Goal: Transaction & Acquisition: Obtain resource

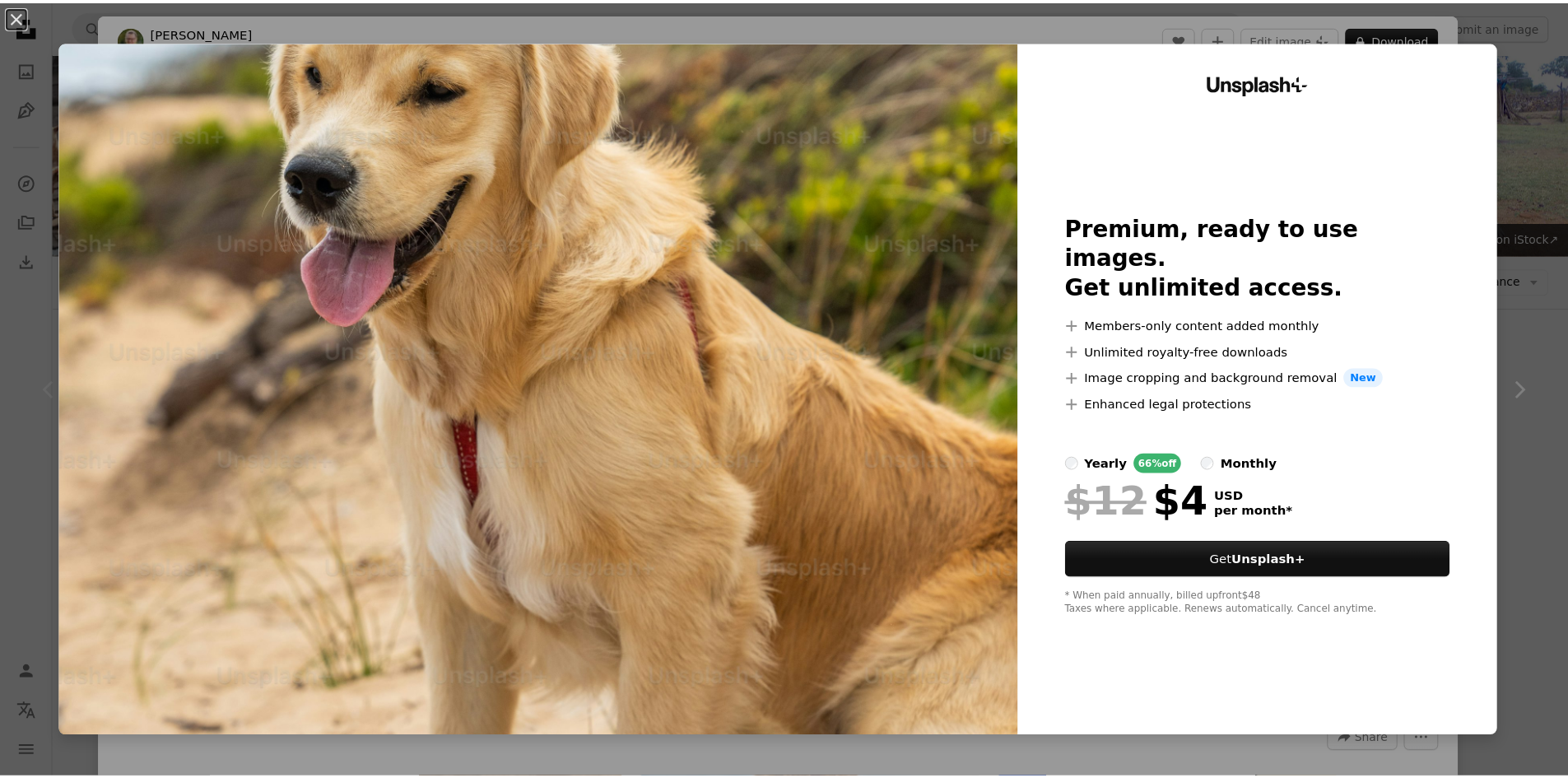
scroll to position [329, 0]
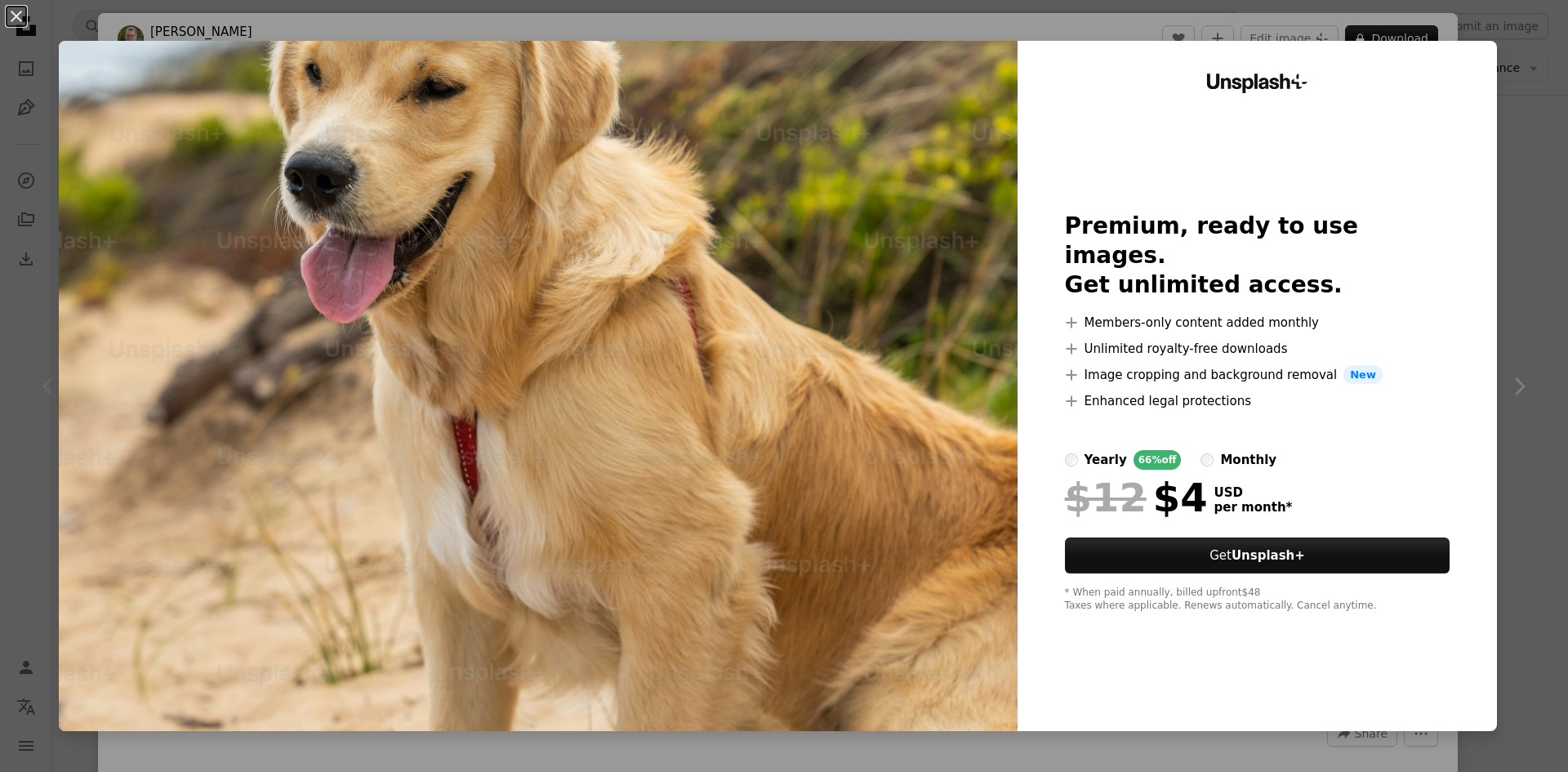
click at [1501, 11] on div "An X shape Unsplash+ Premium, ready to use images. Get unlimited access. A plus…" at bounding box center [784, 386] width 1568 height 772
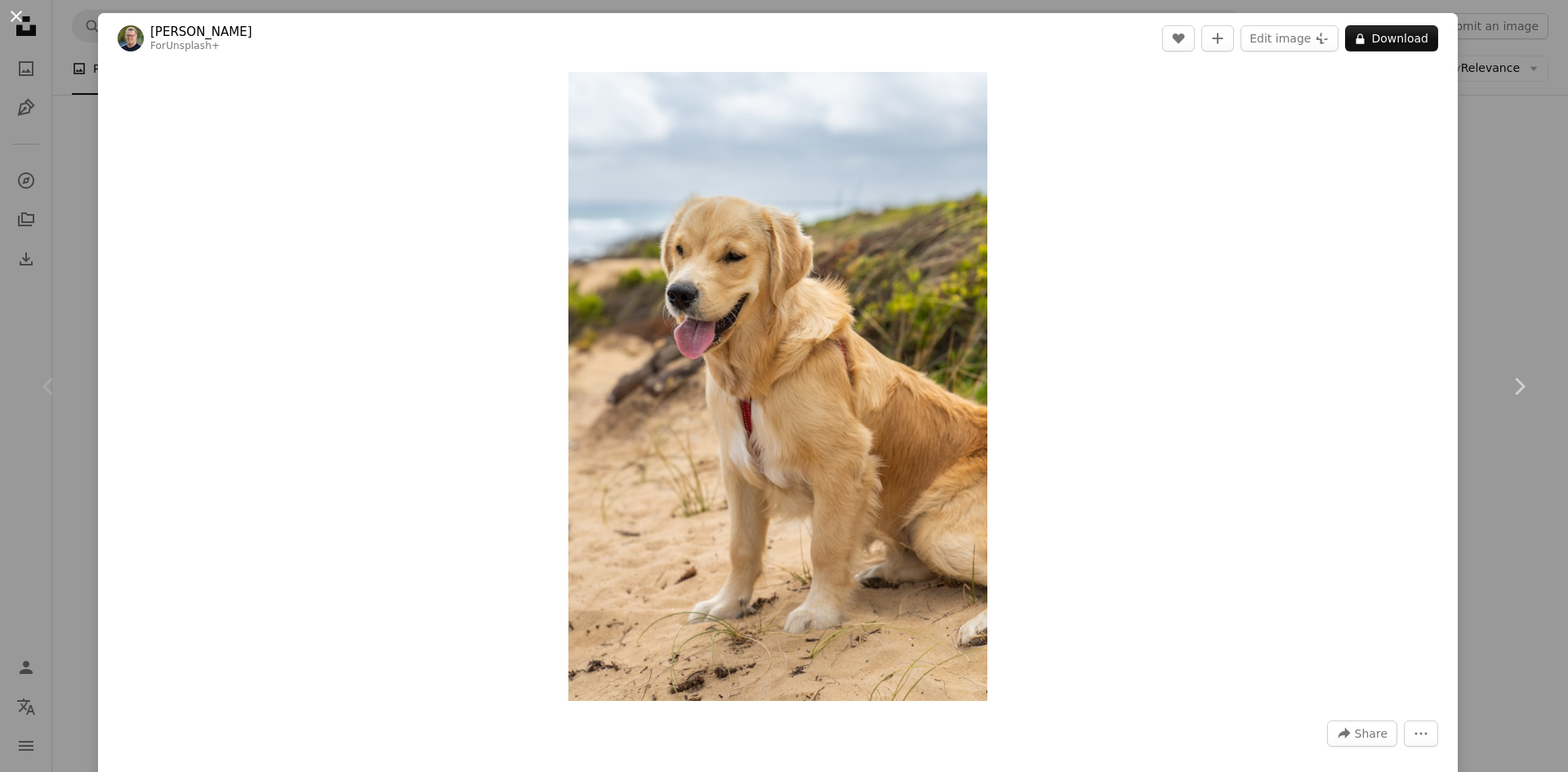
click at [20, 17] on button "An X shape" at bounding box center [16, 16] width 19 height 19
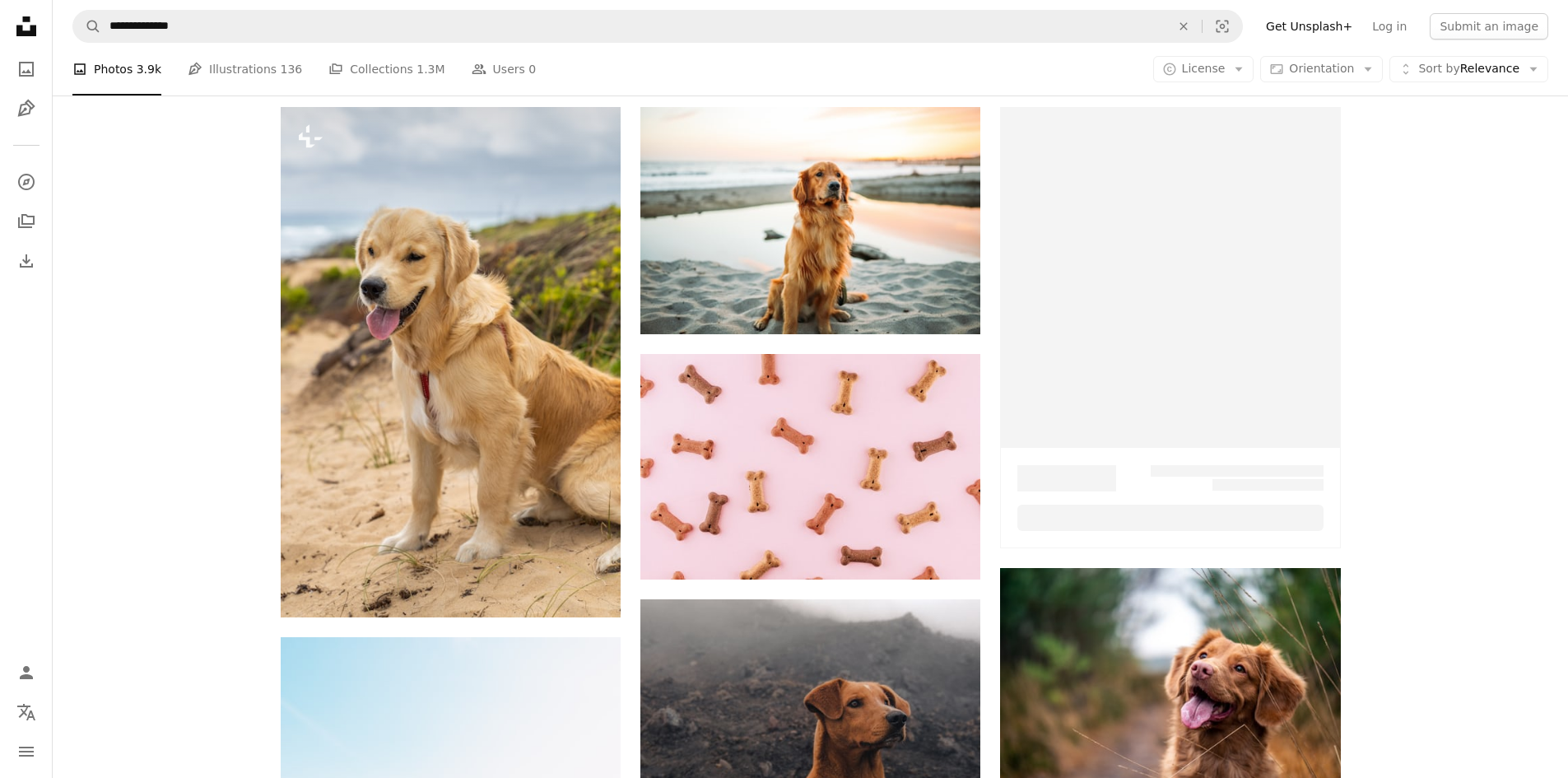
scroll to position [82, 0]
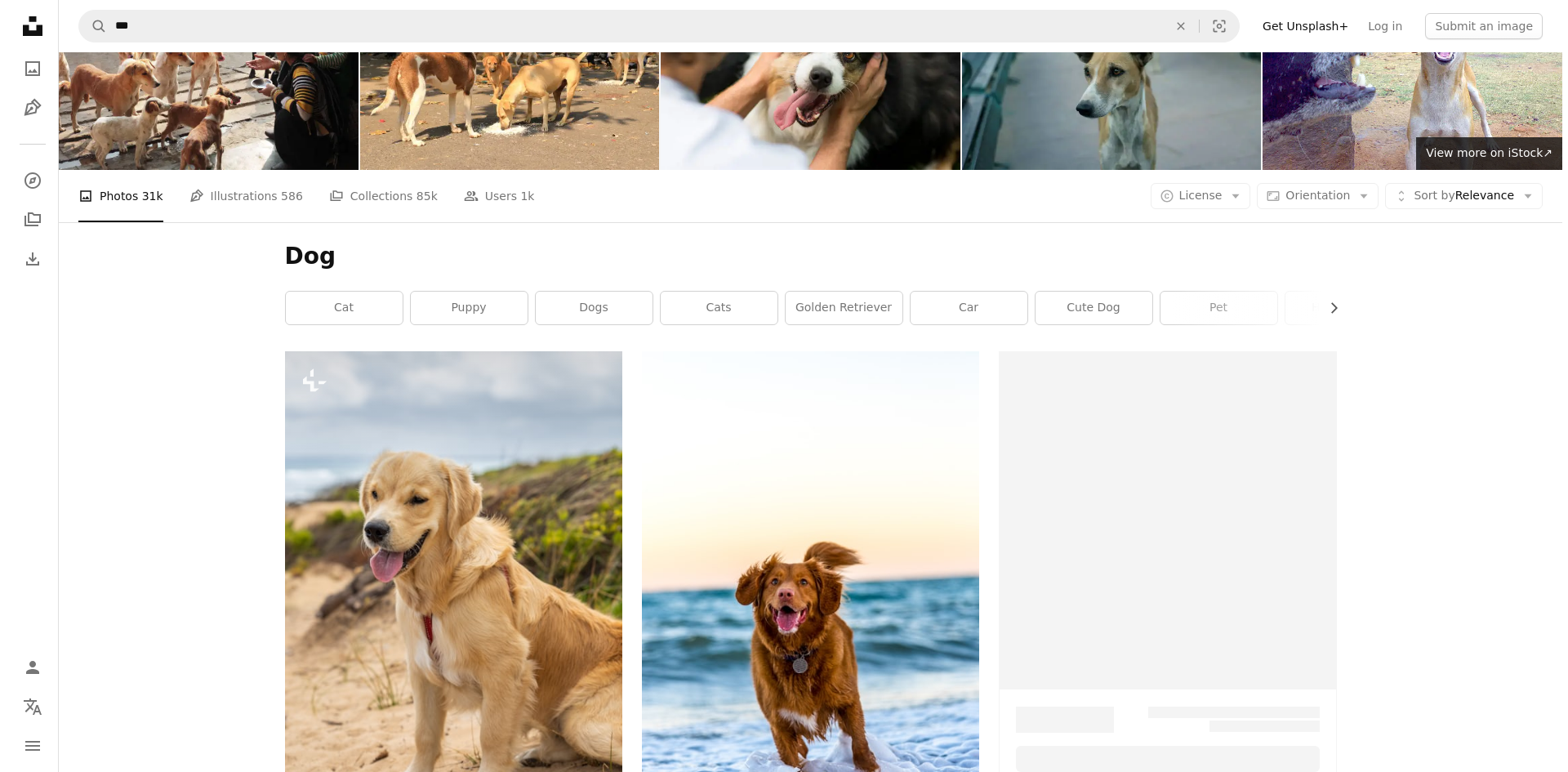
scroll to position [327, 0]
